Goal: Task Accomplishment & Management: Use online tool/utility

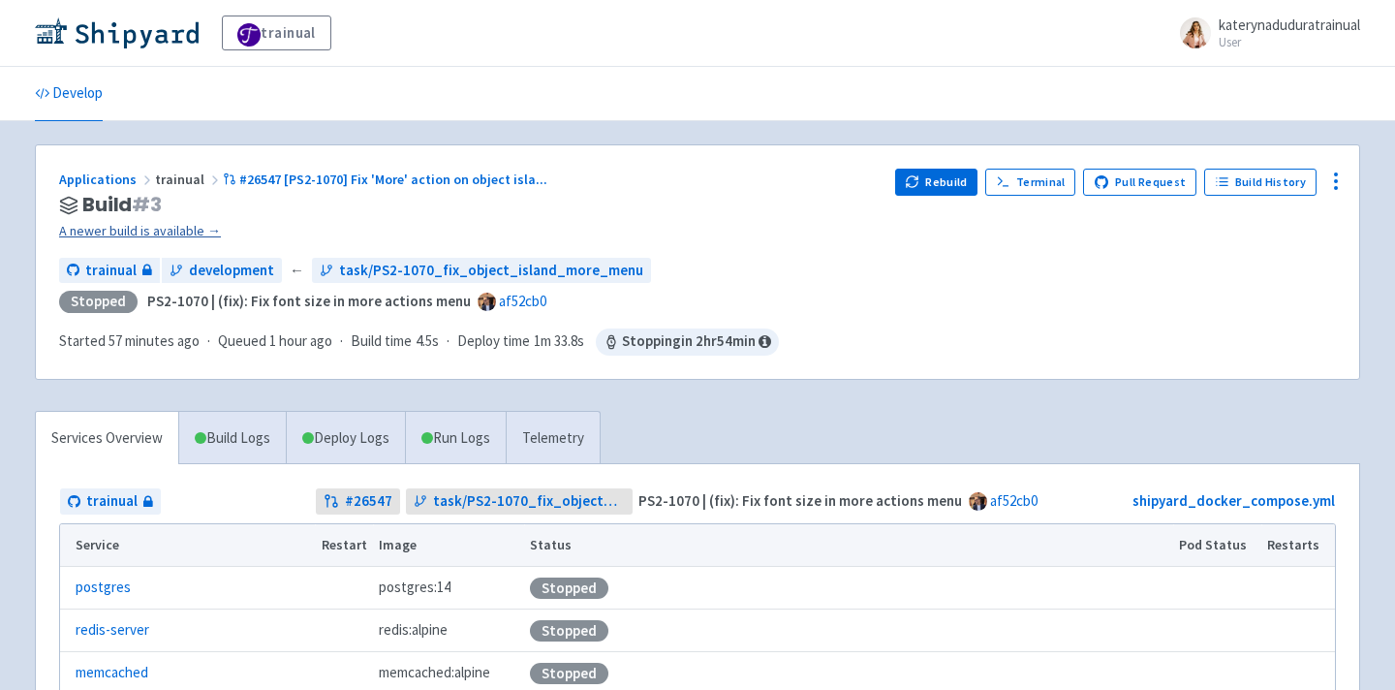
click at [184, 234] on link "A newer build is available →" at bounding box center [469, 231] width 820 height 22
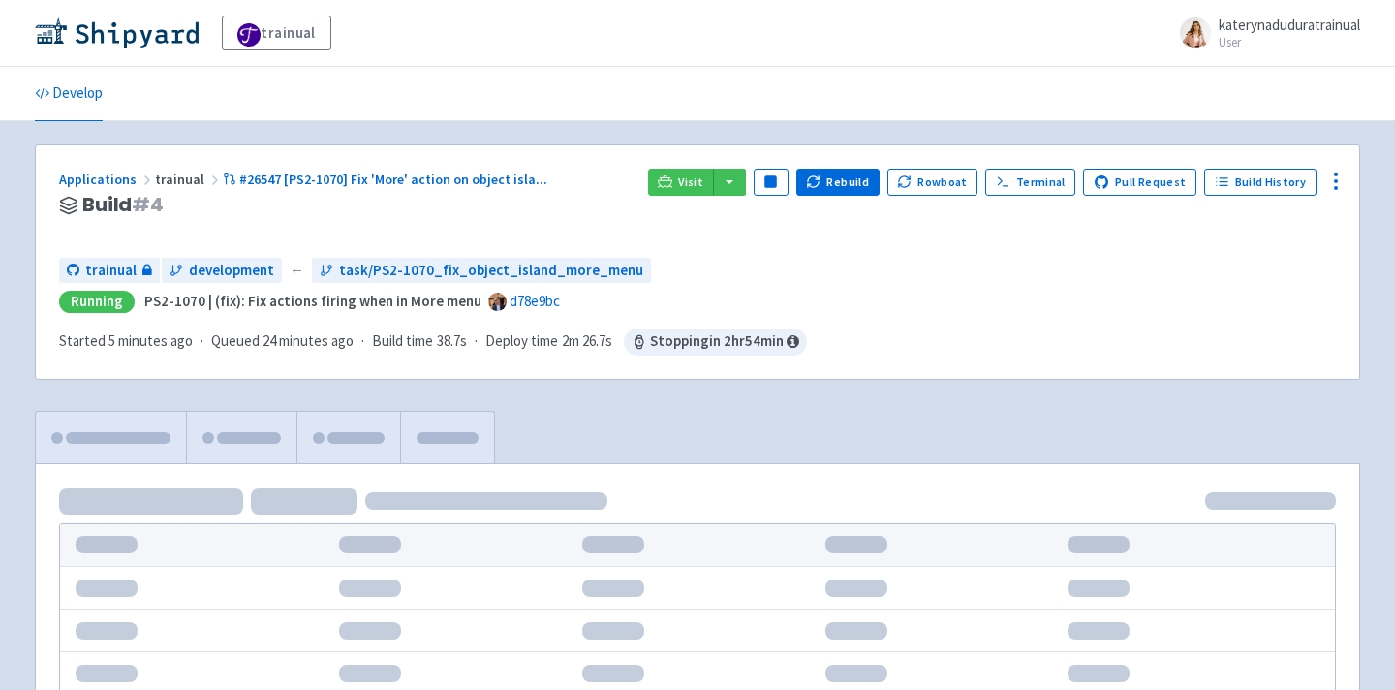
scroll to position [30, 0]
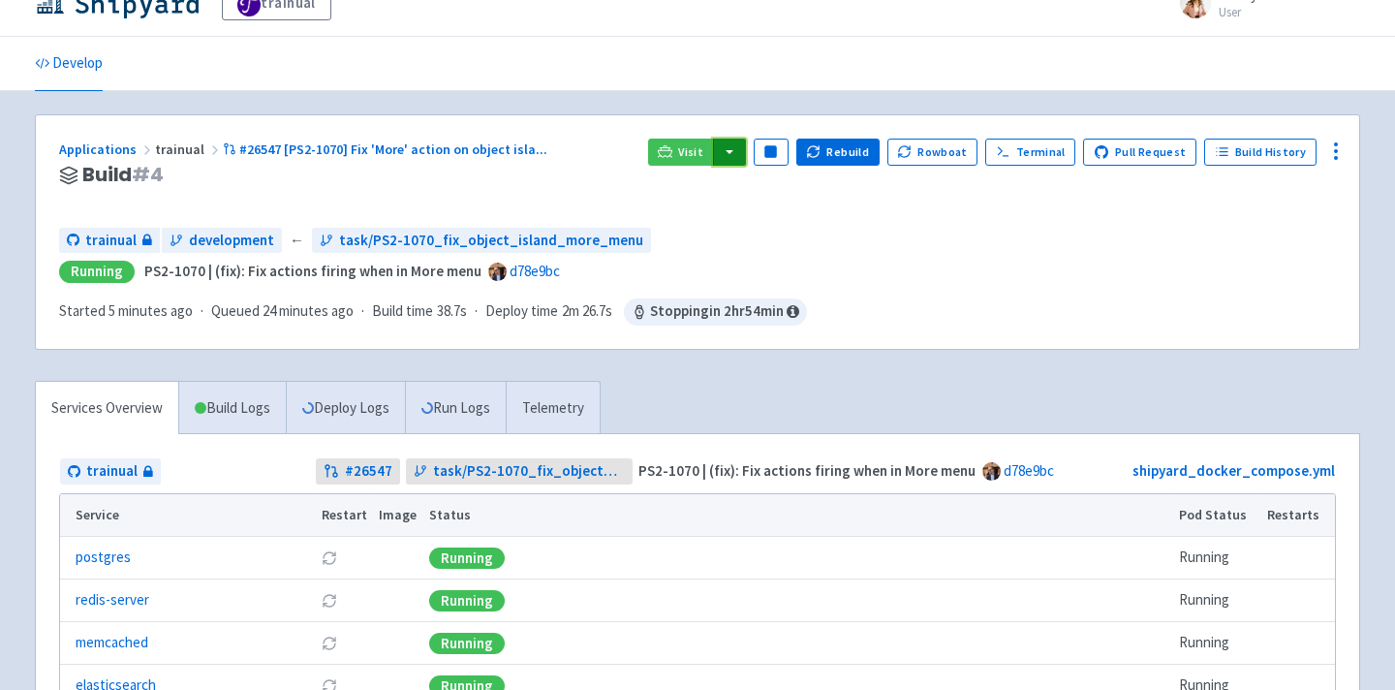
click at [741, 150] on button "button" at bounding box center [729, 152] width 33 height 27
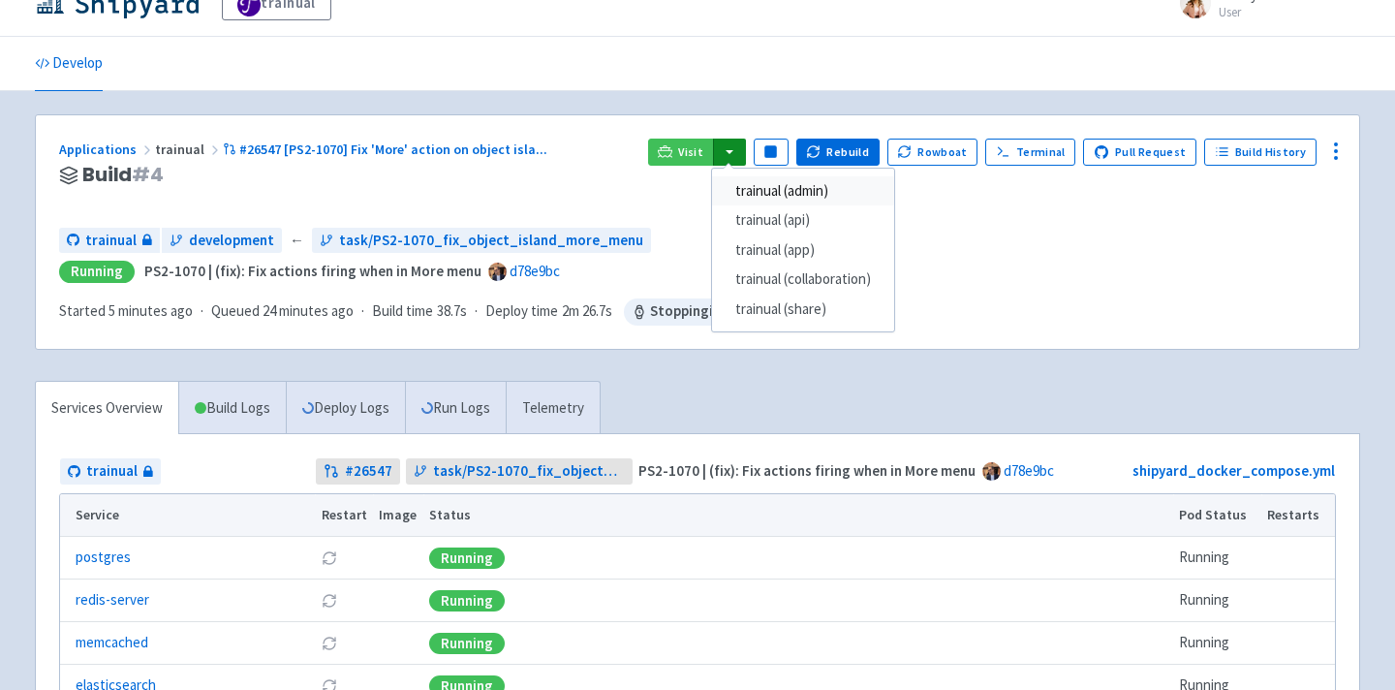
click at [808, 190] on link "trainual (admin)" at bounding box center [803, 191] width 182 height 30
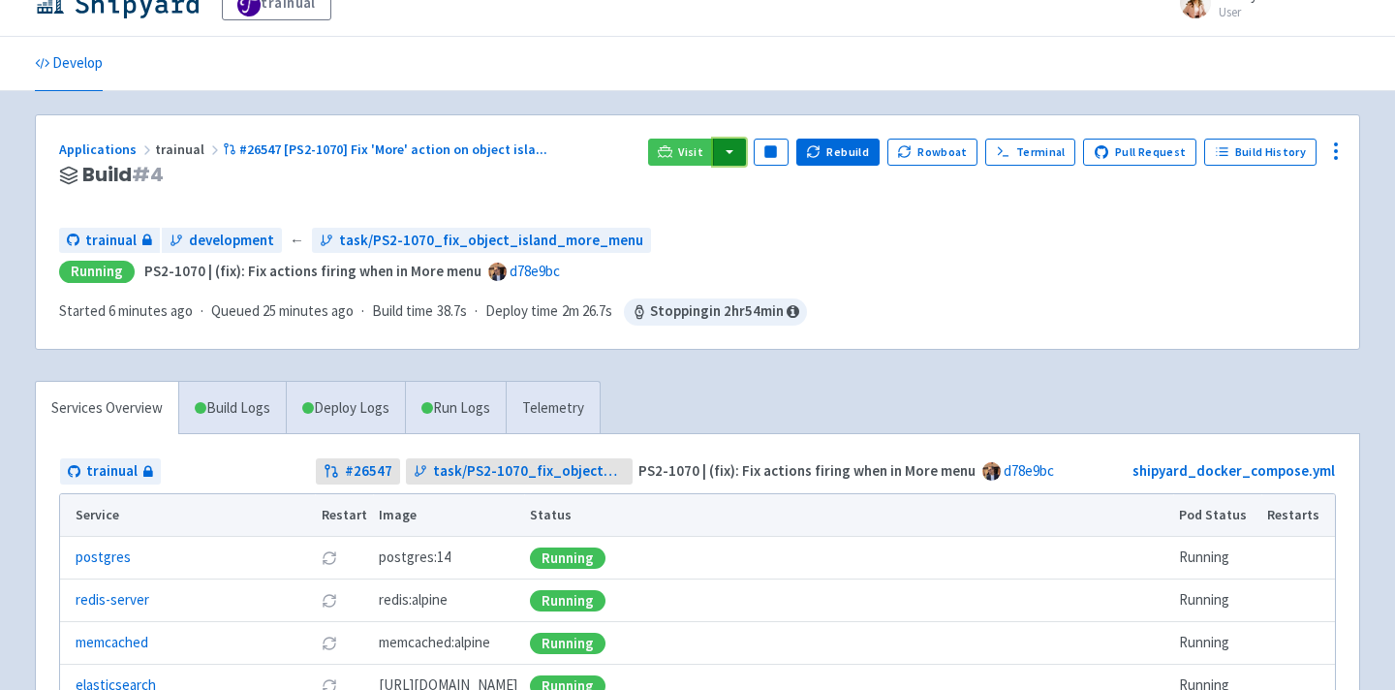
click at [743, 160] on button "button" at bounding box center [729, 152] width 33 height 27
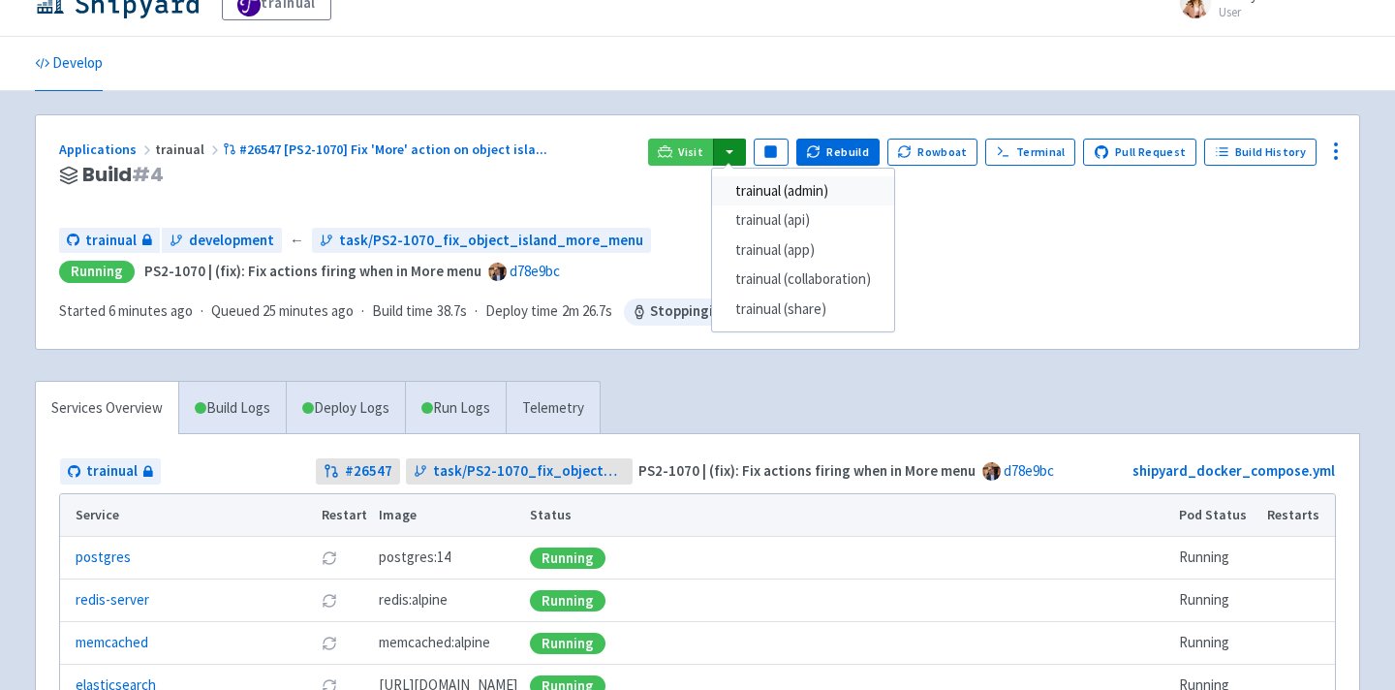
click at [814, 190] on link "trainual (admin)" at bounding box center [803, 191] width 182 height 30
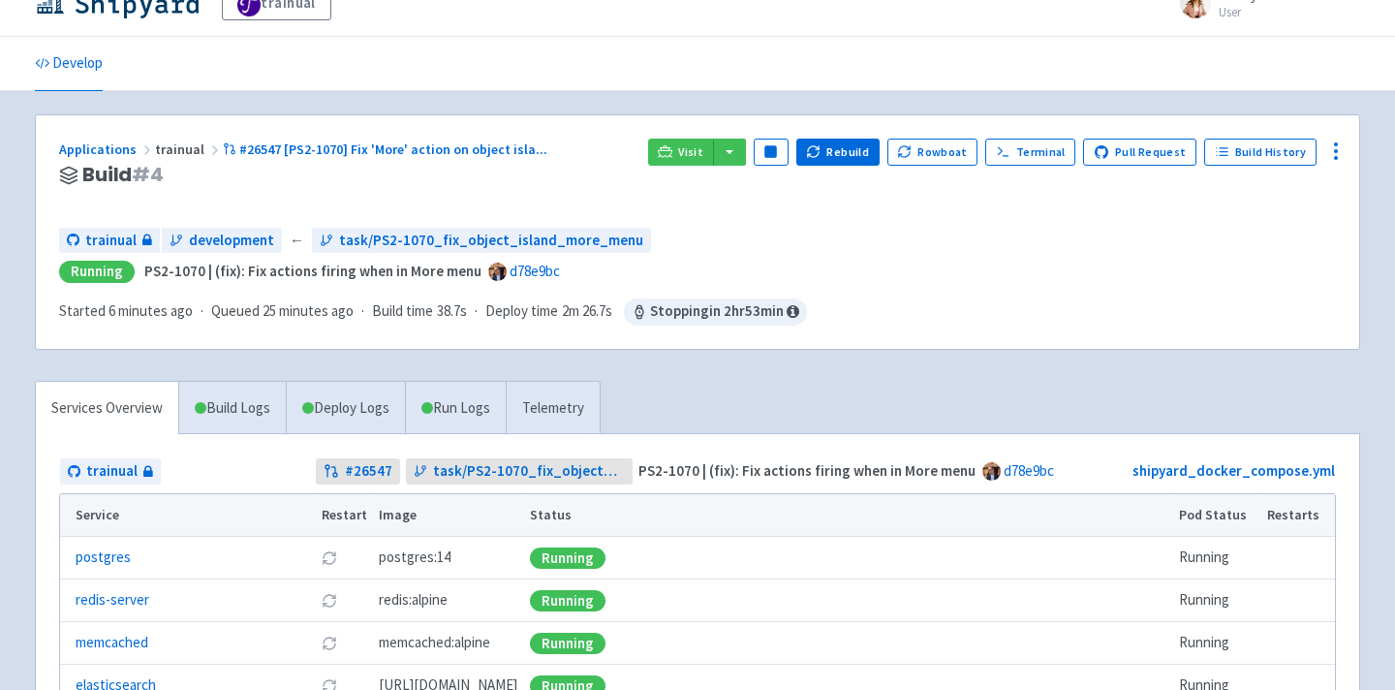
click at [759, 151] on div "Visit trainual (admin) trainual (api) trainual (app) trainual (collaboration) t…" at bounding box center [992, 176] width 688 height 74
click at [746, 150] on button "button" at bounding box center [729, 152] width 33 height 27
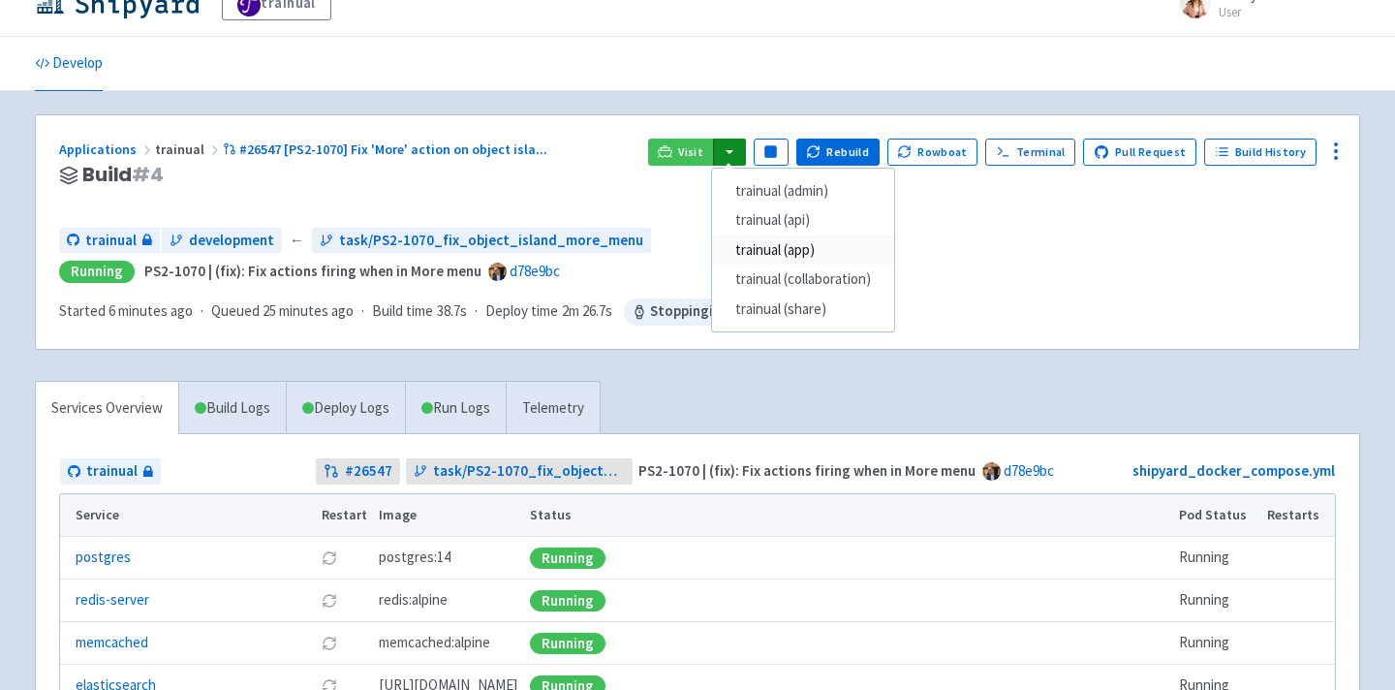
click at [838, 249] on link "trainual (app)" at bounding box center [803, 250] width 182 height 30
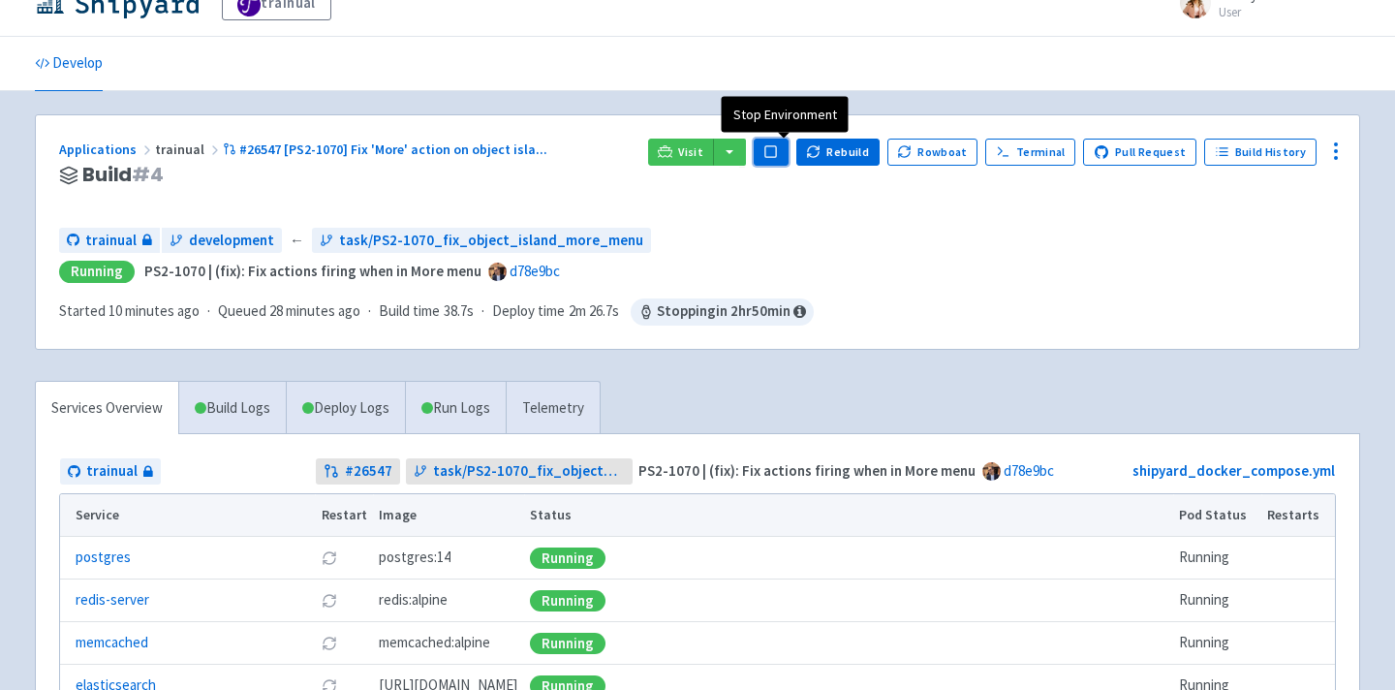
click at [776, 148] on rect "button" at bounding box center [770, 151] width 11 height 11
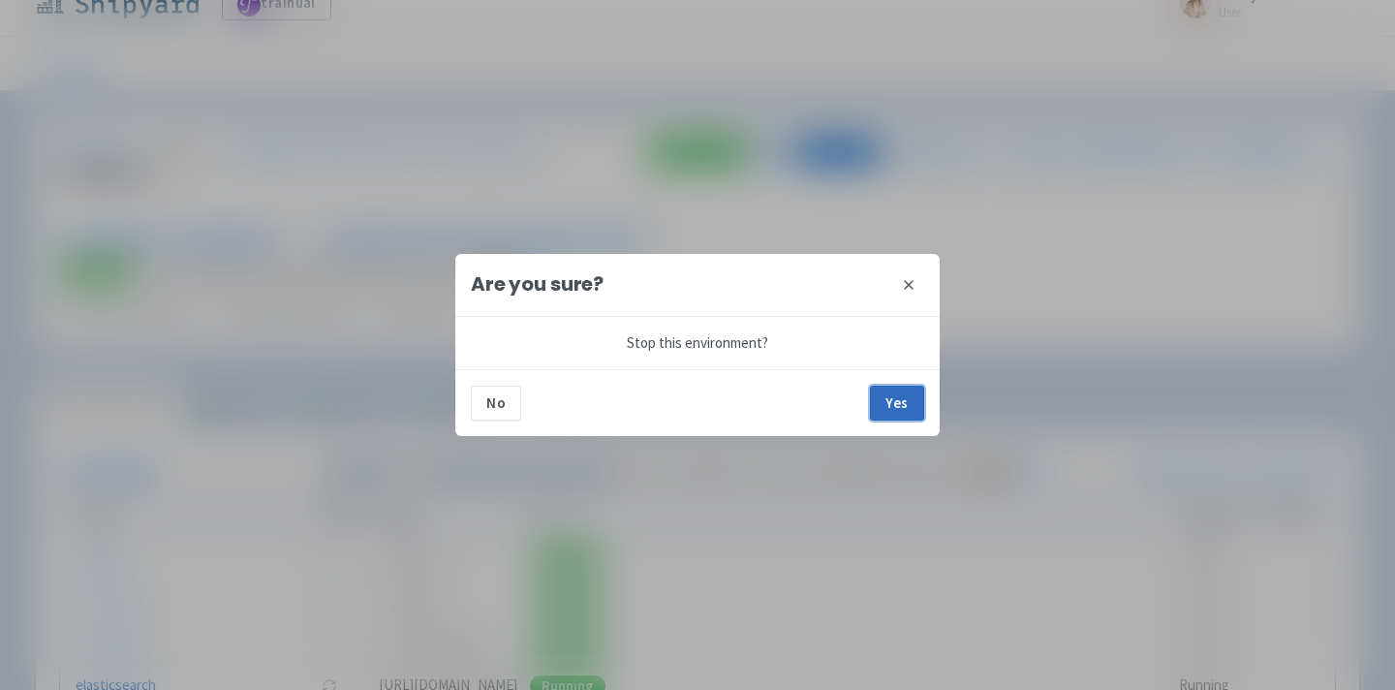
click at [892, 407] on button "Yes" at bounding box center [897, 402] width 54 height 35
